Goal: Task Accomplishment & Management: Use online tool/utility

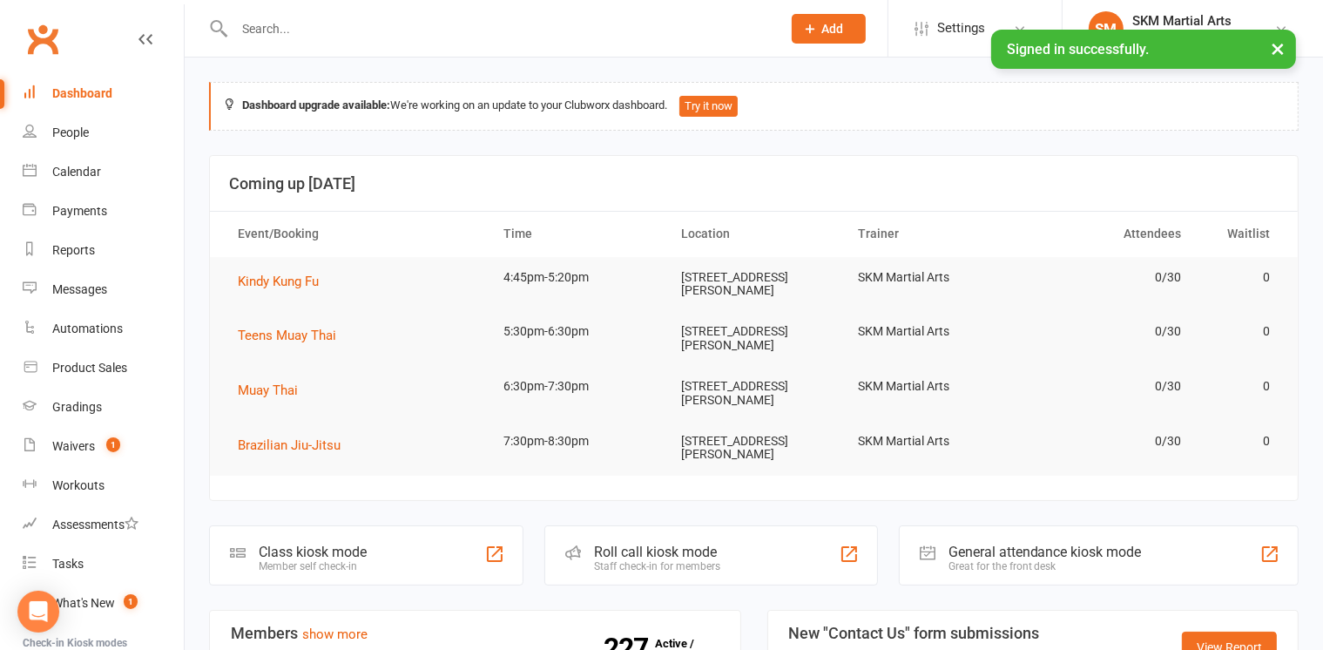
click at [387, 546] on div "Class kiosk mode Member self check-in" at bounding box center [366, 555] width 314 height 60
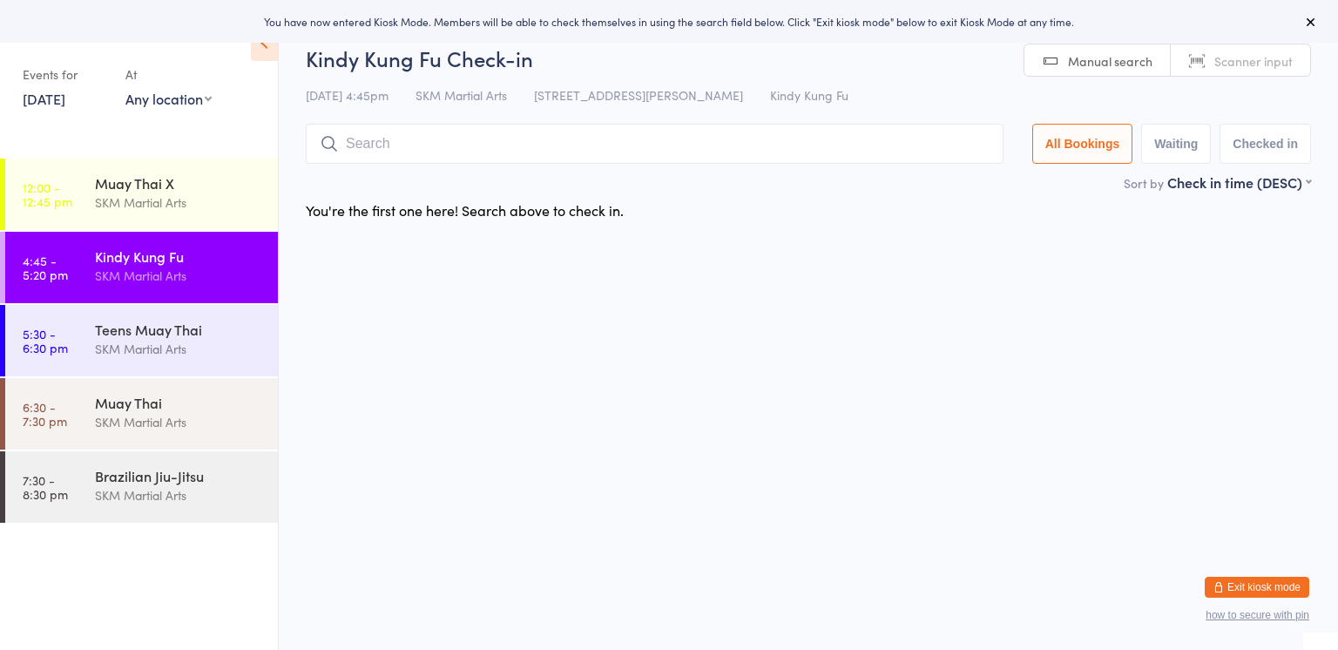
click at [1003, 205] on div "You're the first one here! Search above to check in." at bounding box center [808, 210] width 1036 height 37
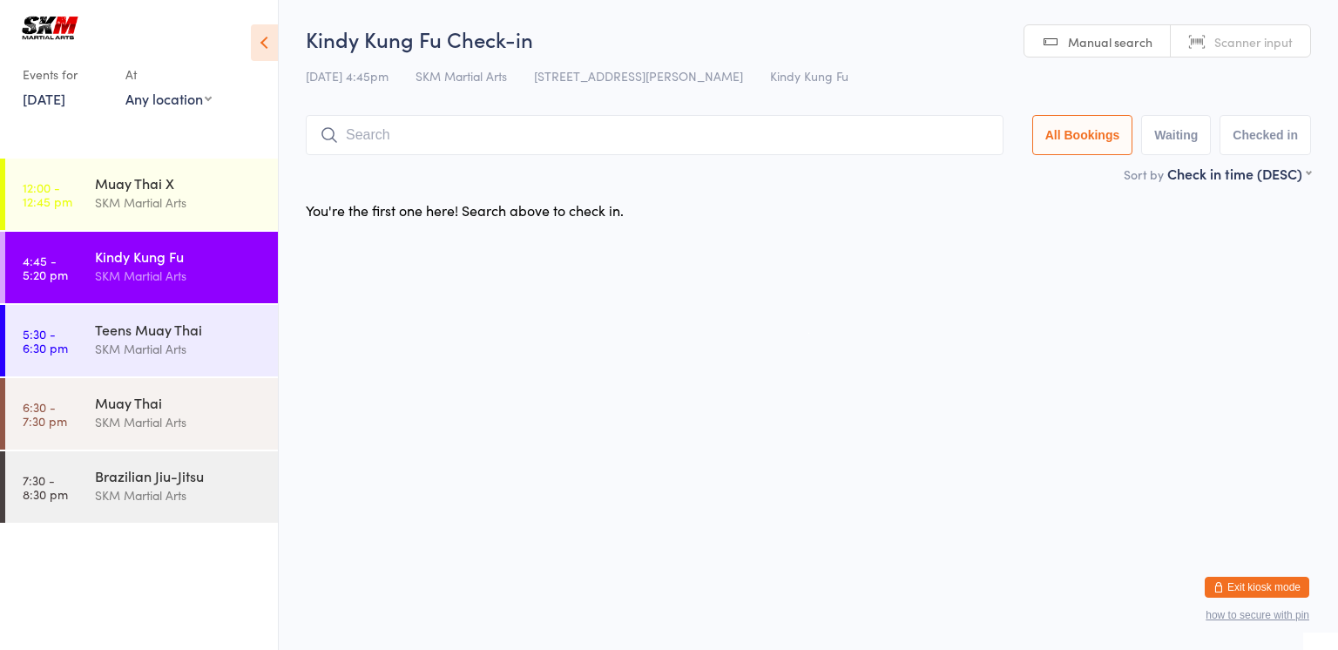
click at [830, 139] on input "search" at bounding box center [655, 135] width 698 height 40
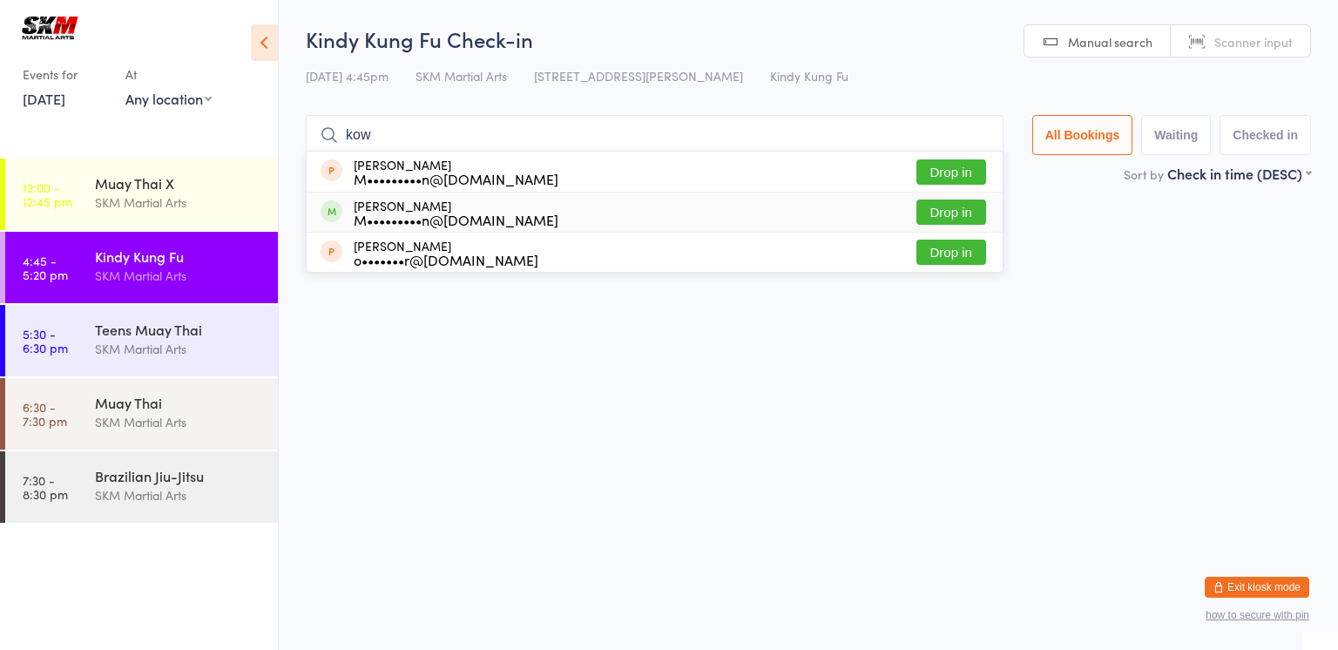
type input "kow"
click at [936, 212] on button "Drop in" at bounding box center [951, 211] width 70 height 25
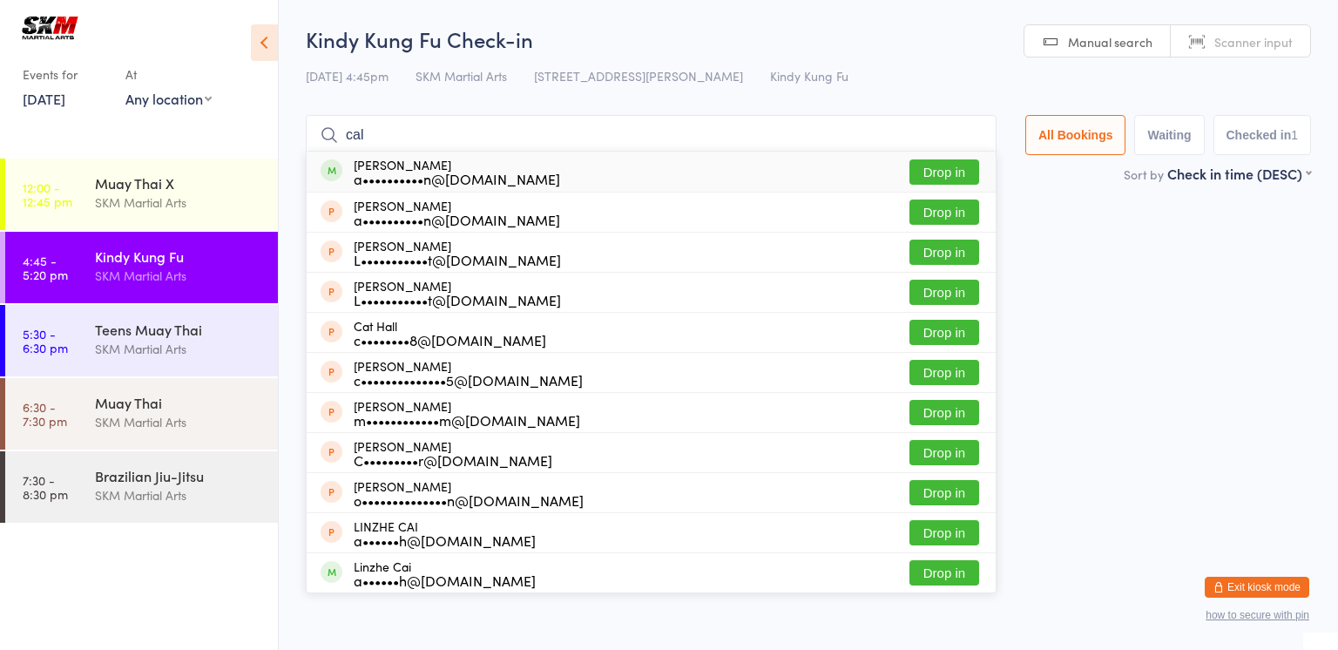
type input "cal"
click at [606, 172] on div "Calian Levin a••••••••••n@gmail.com Drop in" at bounding box center [651, 172] width 689 height 40
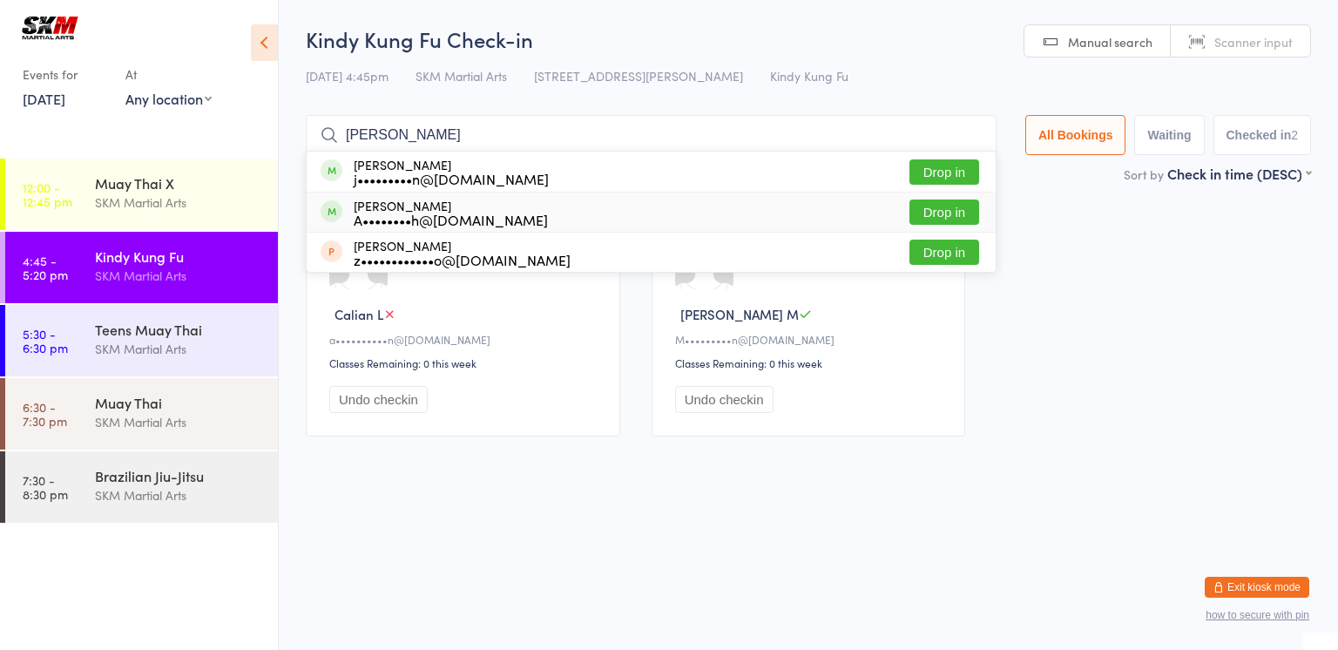
type input "Justin"
click at [939, 207] on button "Drop in" at bounding box center [944, 211] width 70 height 25
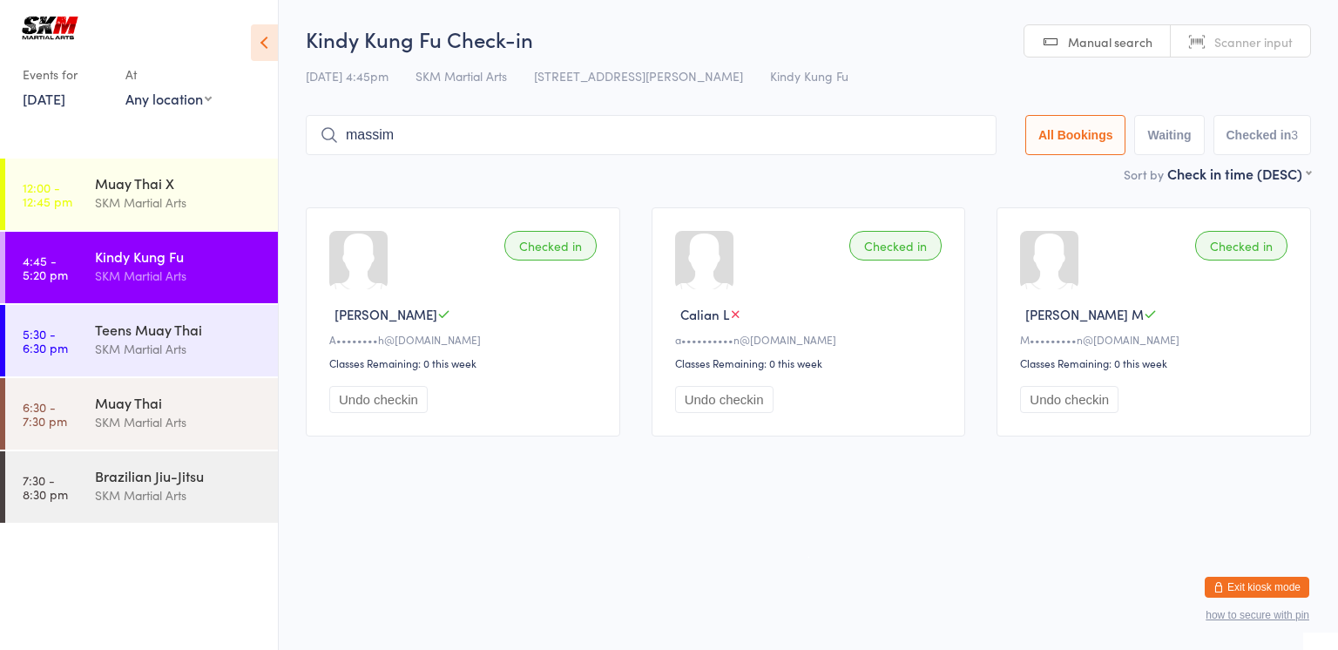
type input "massimo"
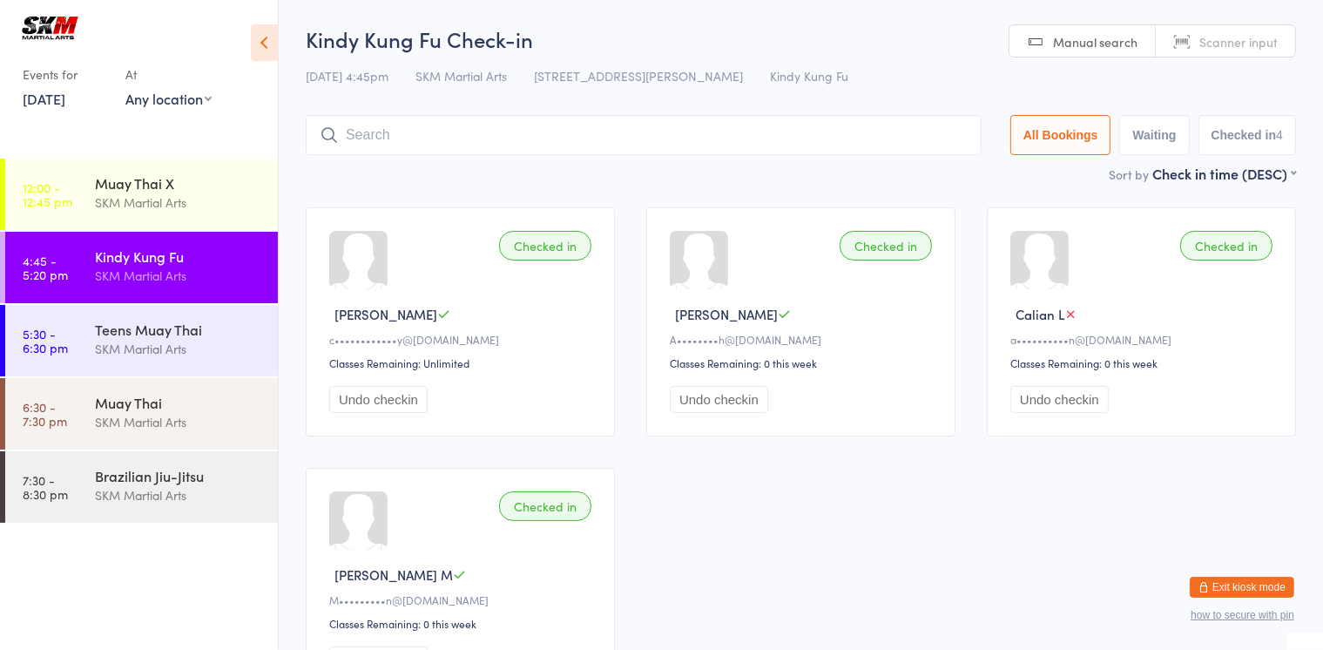
type input "m"
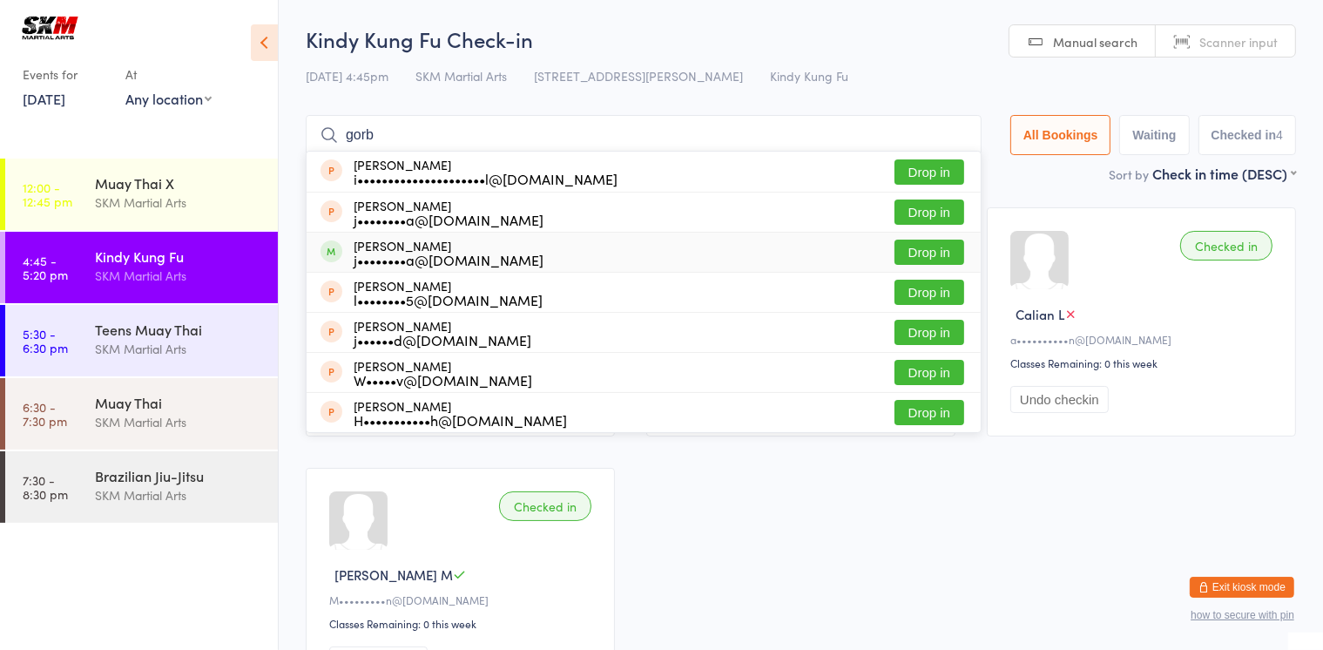
type input "gorb"
click at [940, 252] on button "Drop in" at bounding box center [929, 252] width 70 height 25
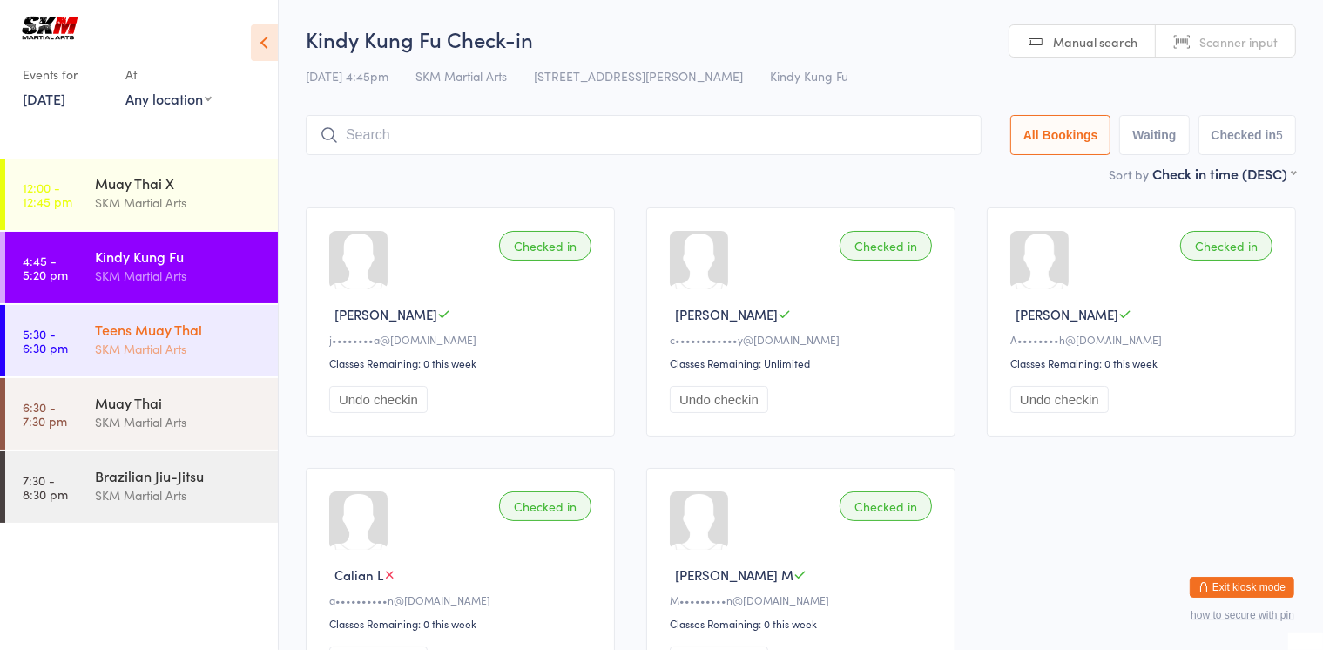
click at [84, 338] on link "5:30 - 6:30 pm Teens Muay Thai SKM Martial Arts" at bounding box center [141, 340] width 273 height 71
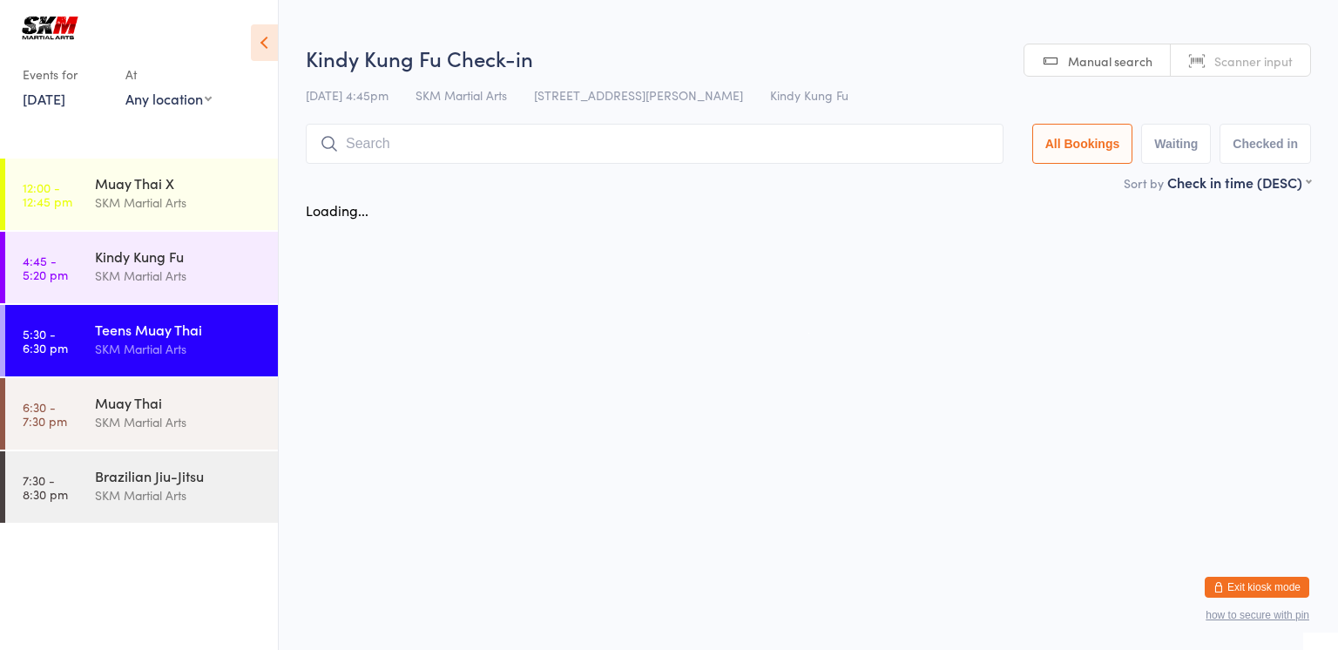
click at [84, 338] on link "5:30 - 6:30 pm Teens Muay Thai SKM Martial Arts" at bounding box center [141, 340] width 273 height 71
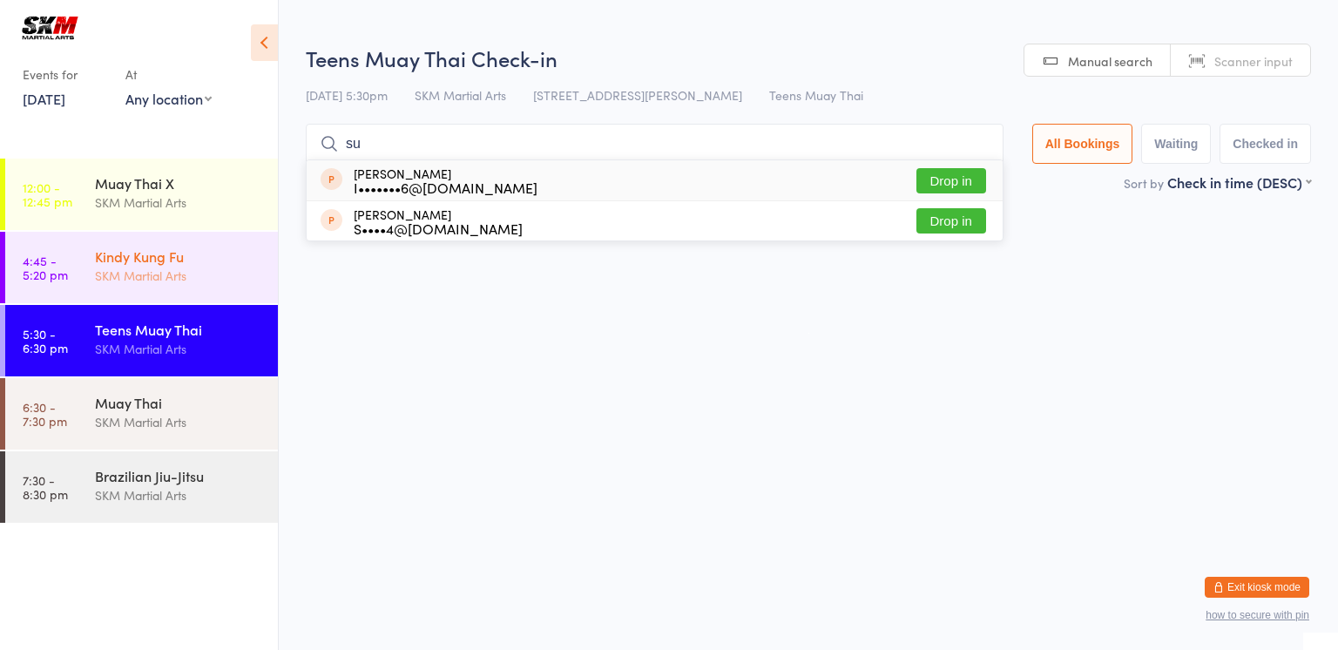
type input "s"
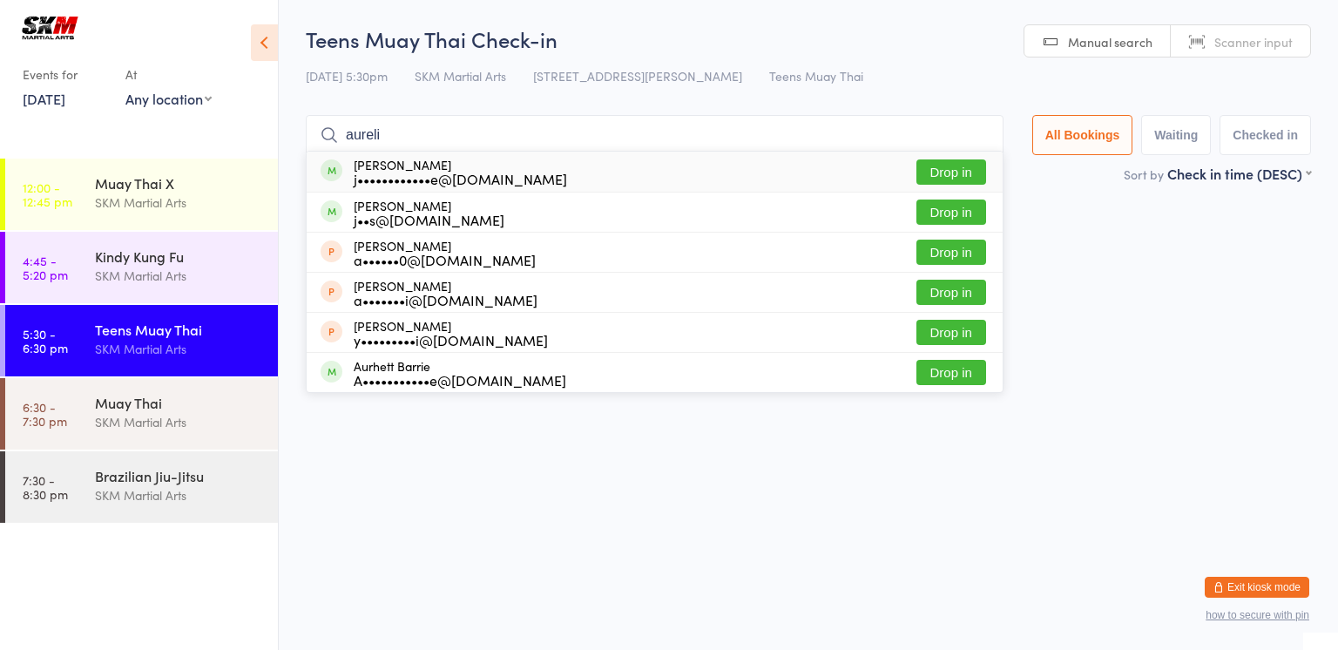
type input "aureli"
click at [954, 165] on button "Drop in" at bounding box center [951, 171] width 70 height 25
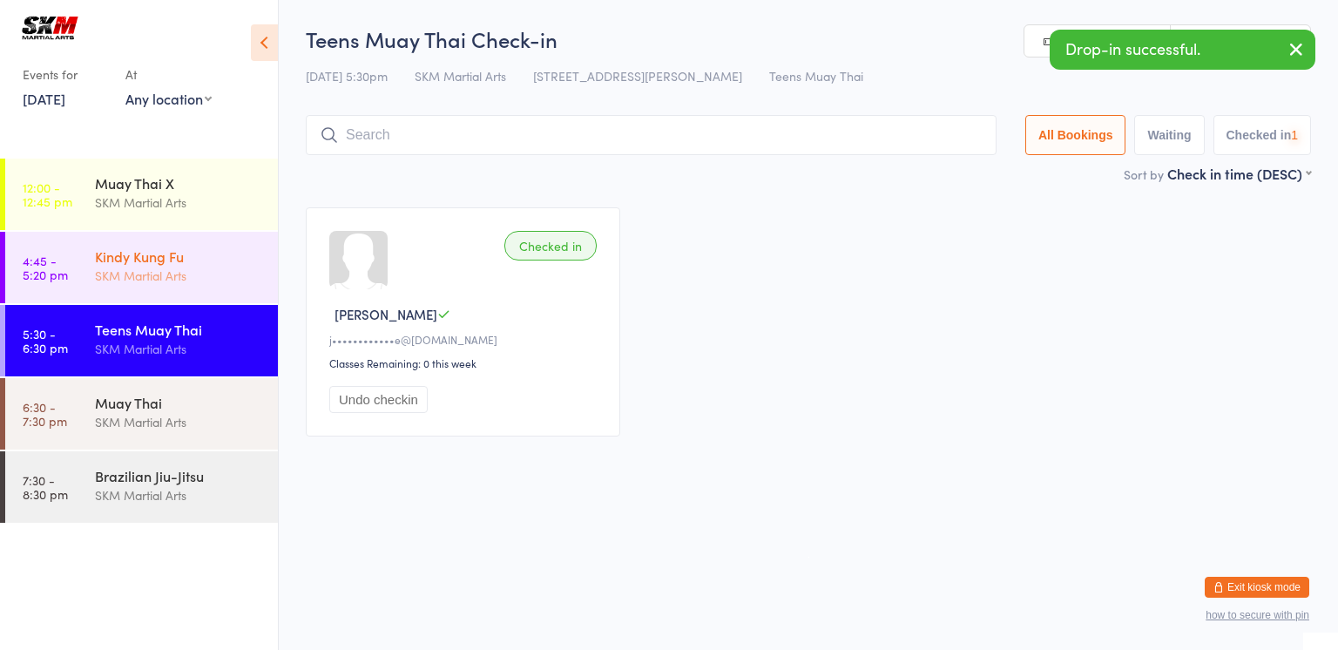
click at [145, 280] on div "SKM Martial Arts" at bounding box center [179, 276] width 168 height 20
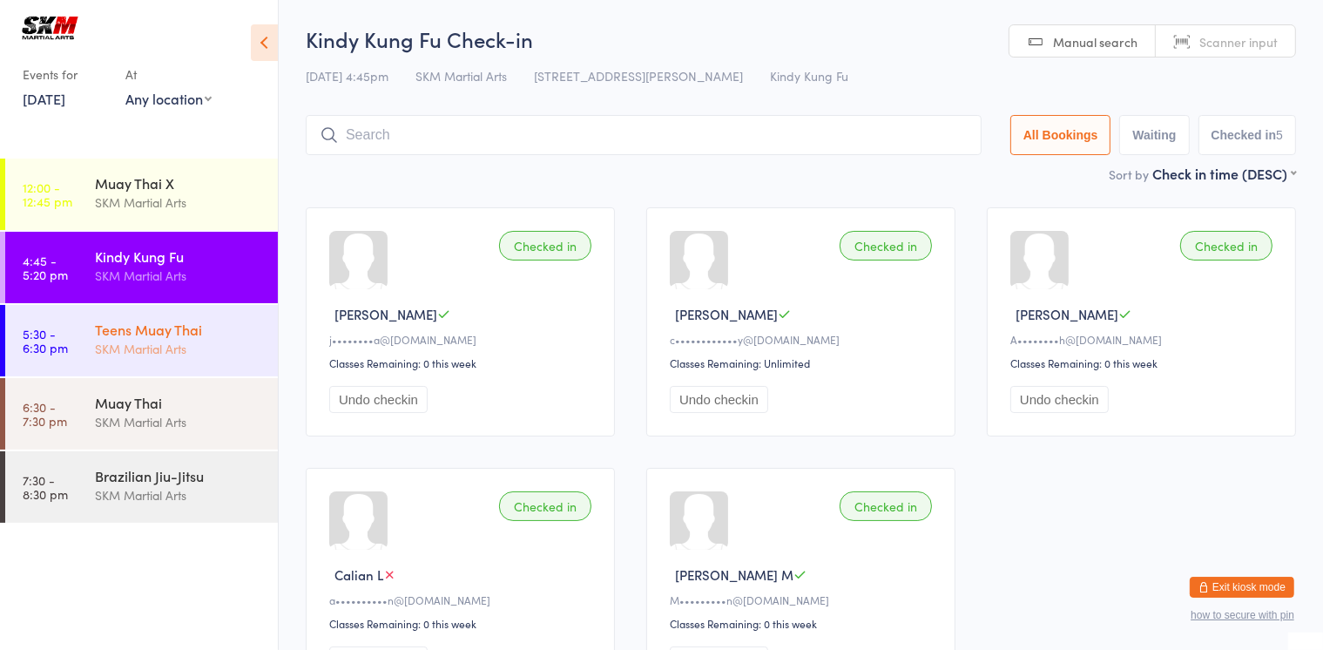
click at [122, 348] on div "SKM Martial Arts" at bounding box center [179, 349] width 168 height 20
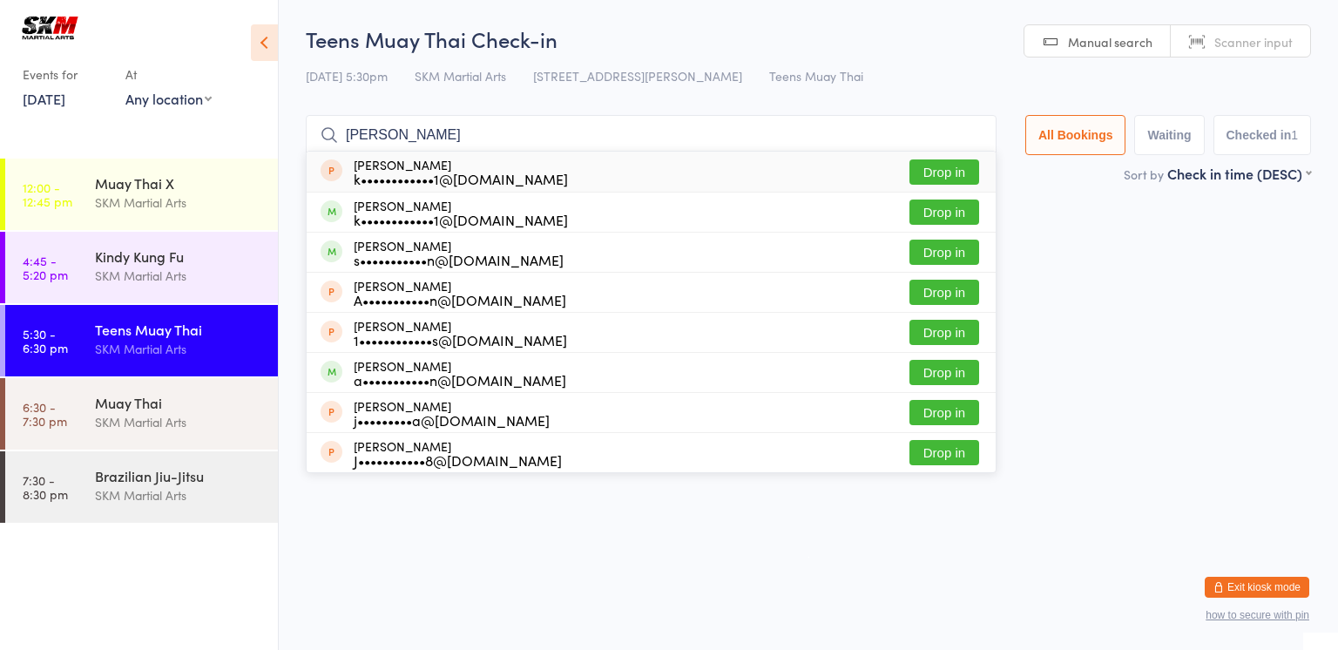
type input "samuel kemmis"
click at [472, 172] on div "k••••••••••••1@hotmail.com" at bounding box center [461, 179] width 214 height 14
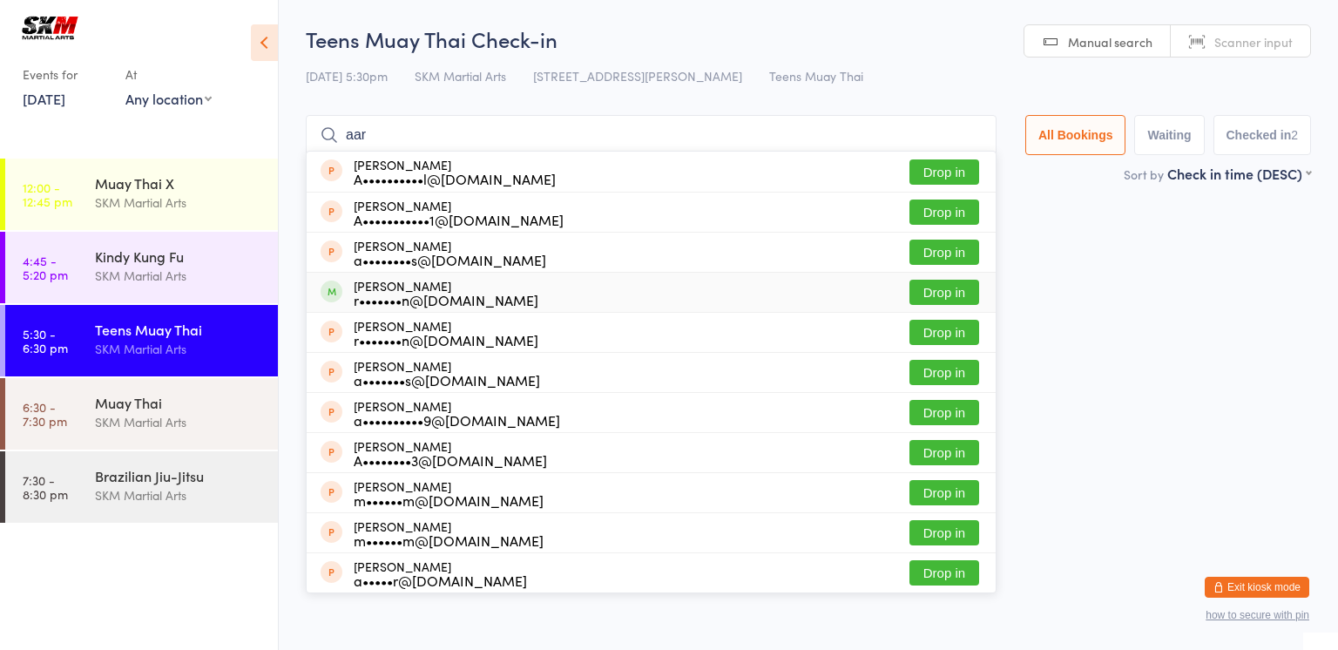
type input "aar"
click at [379, 287] on div "Aarav Mahajan r•••••••n@hotmail.com" at bounding box center [446, 293] width 185 height 28
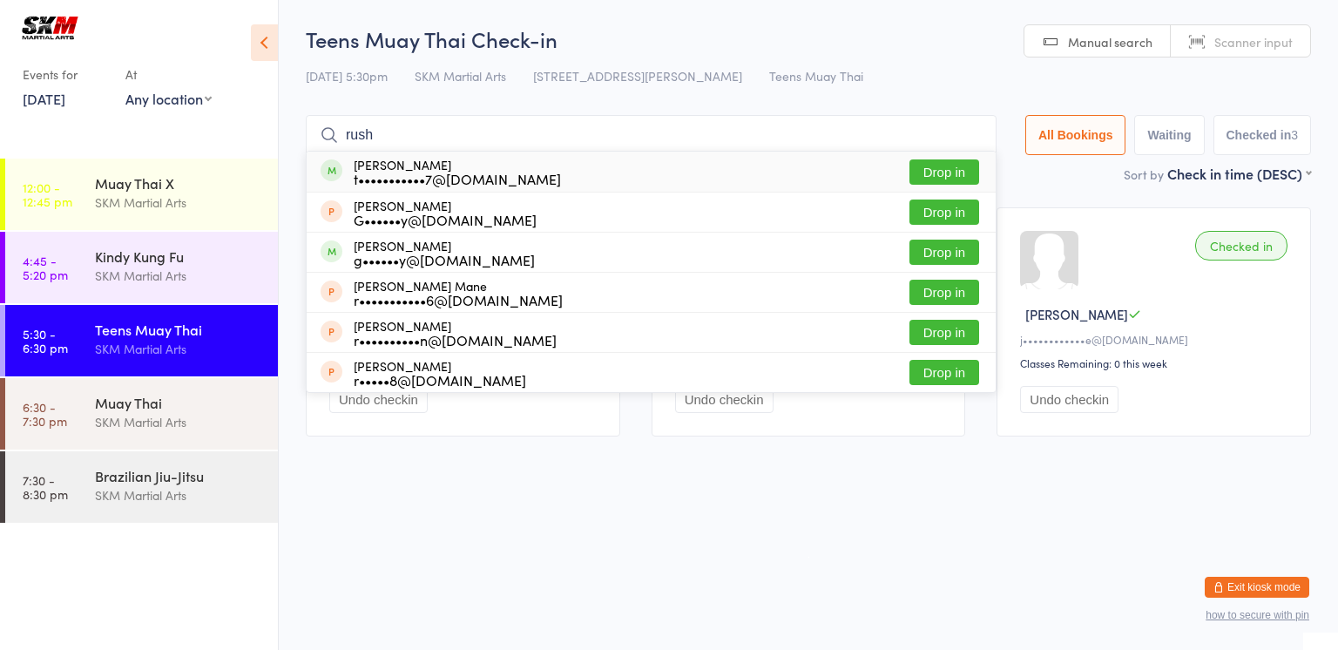
type input "rush"
click at [949, 172] on button "Drop in" at bounding box center [944, 171] width 70 height 25
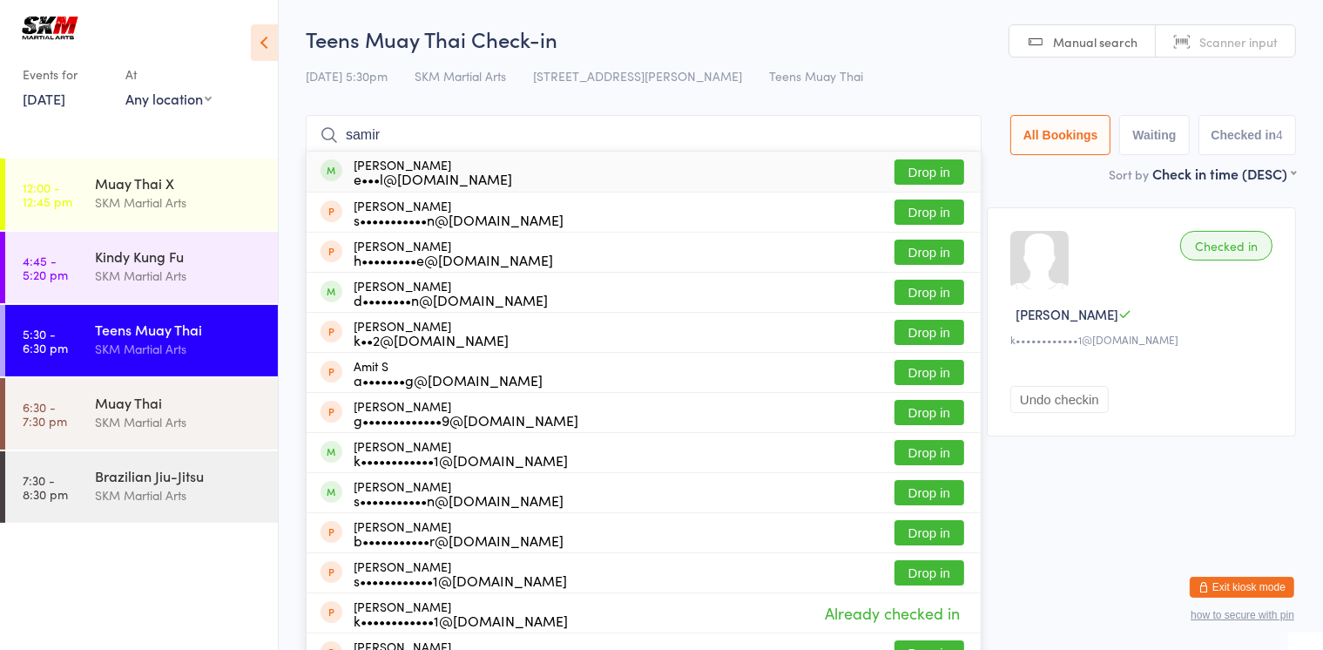
type input "samir"
click at [949, 176] on button "Drop in" at bounding box center [929, 171] width 70 height 25
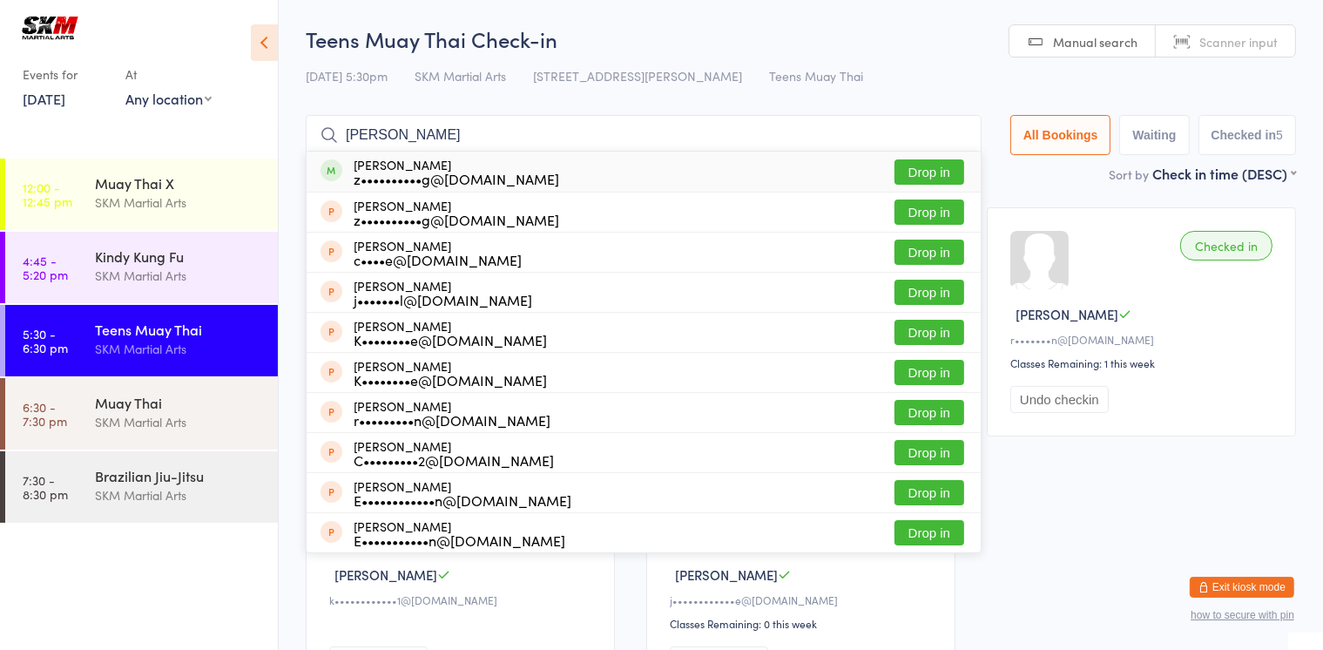
type input "elliot"
click at [934, 176] on button "Drop in" at bounding box center [929, 171] width 70 height 25
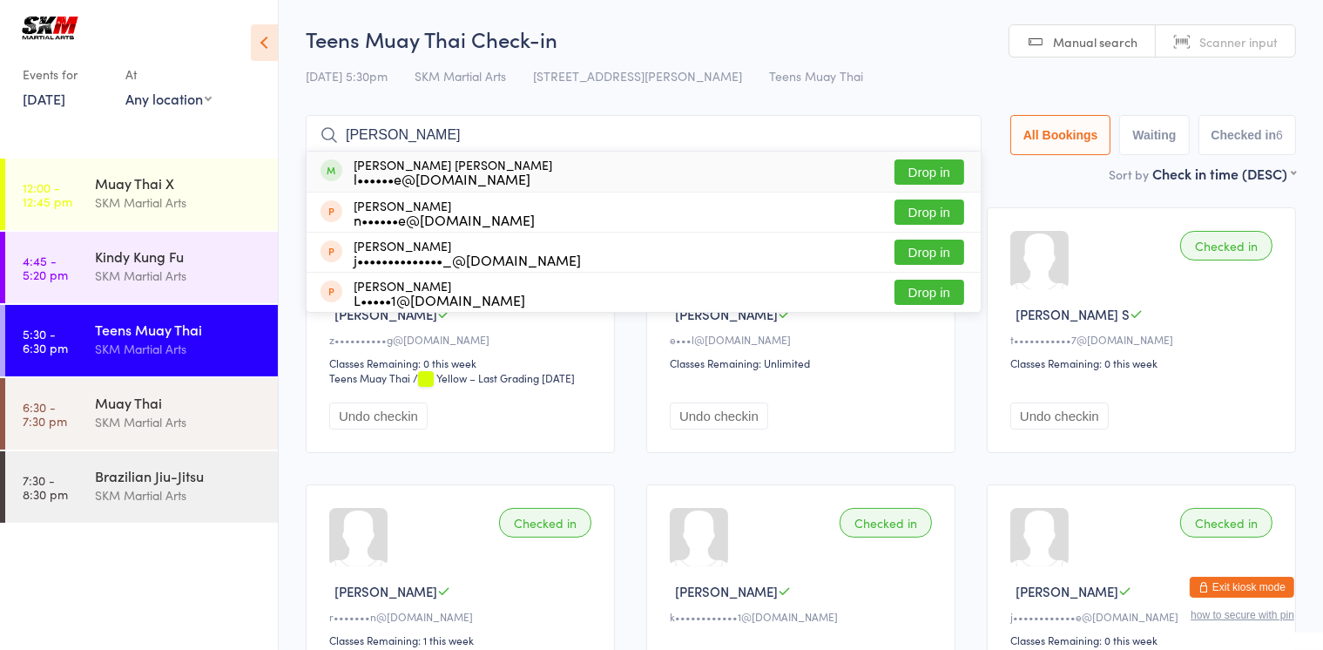
type input "novak"
click at [444, 174] on div "l••••••e@hotmail.com" at bounding box center [453, 179] width 199 height 14
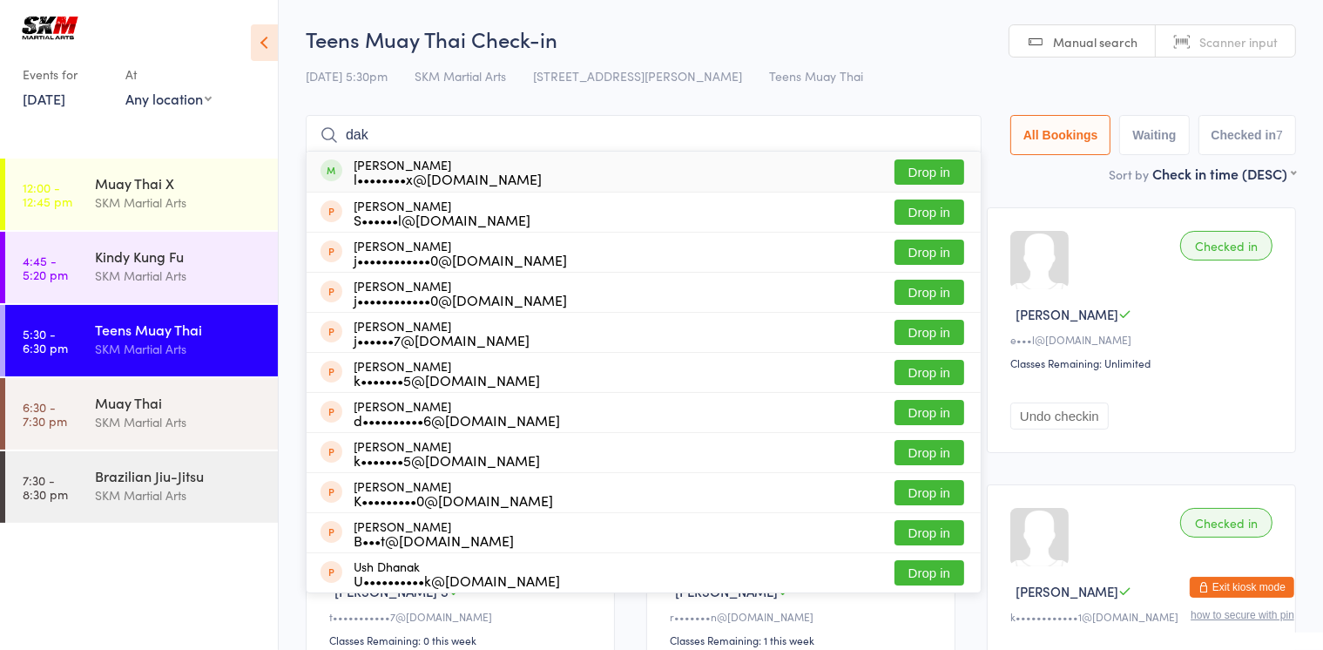
type input "dak"
click at [934, 172] on button "Drop in" at bounding box center [929, 171] width 70 height 25
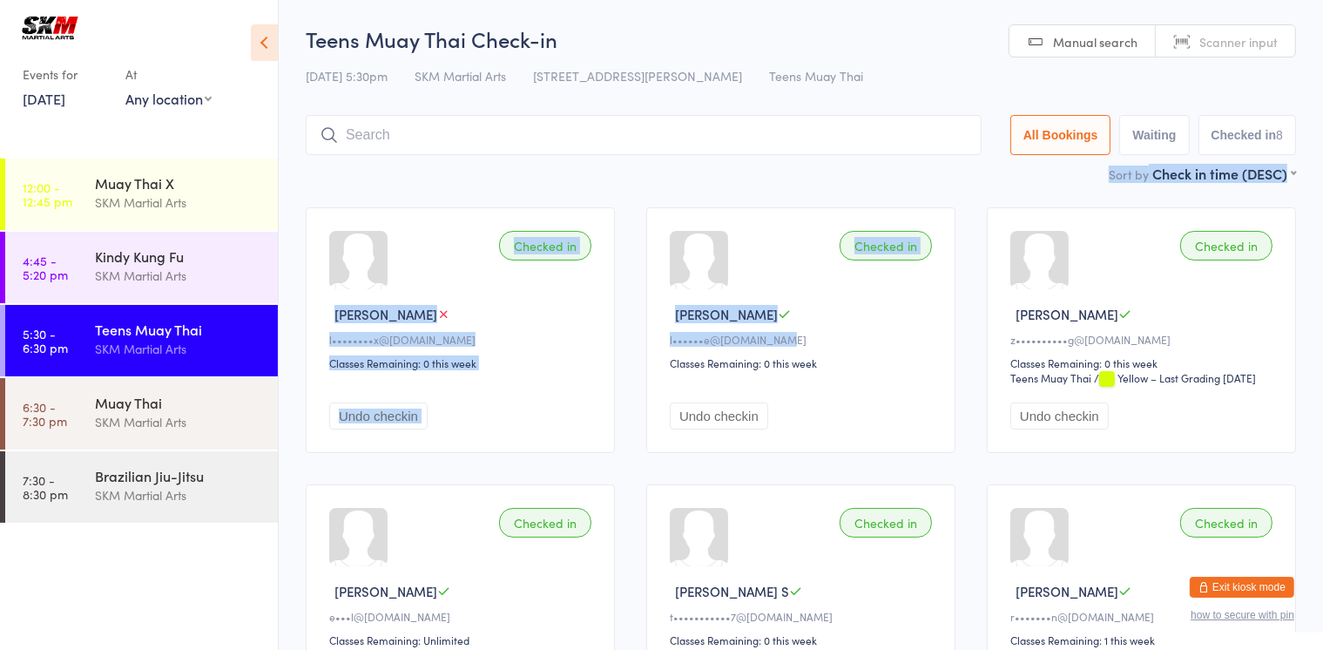
drag, startPoint x: 864, startPoint y: 175, endPoint x: 799, endPoint y: 346, distance: 182.8
click at [799, 346] on main "Teens Muay Thai Check-in 15 Sep 5:30pm SKM Martial Arts 1 Leighton Place Hornsb…" at bounding box center [801, 506] width 990 height 965
